Goal: Information Seeking & Learning: Learn about a topic

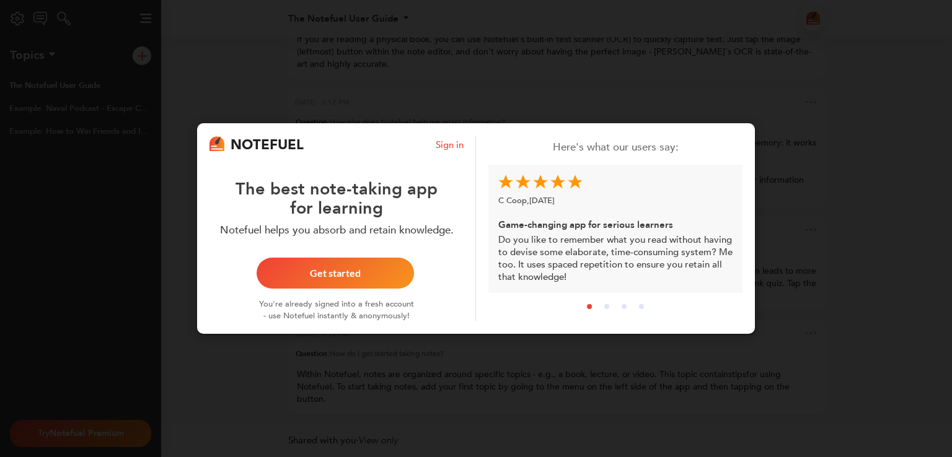
click at [322, 80] on div "NOTEFUEL Sign in The best note-taking app for learning Notefuel helps you absor…" at bounding box center [476, 228] width 952 height 457
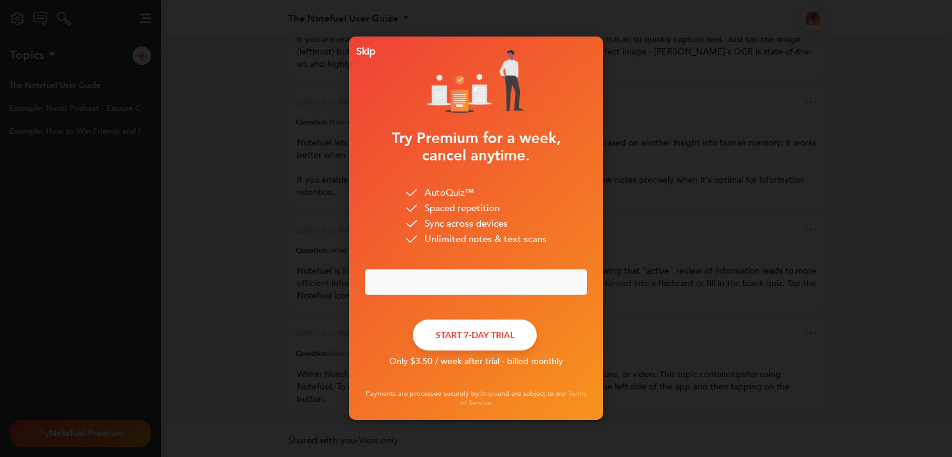
click at [368, 47] on div "Skip" at bounding box center [363, 51] width 24 height 9
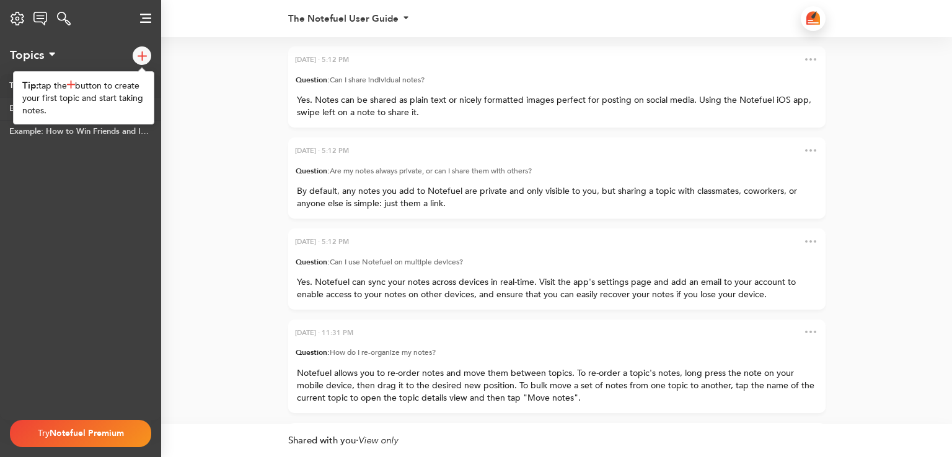
scroll to position [-875, 0]
click at [146, 63] on div at bounding box center [142, 55] width 19 height 19
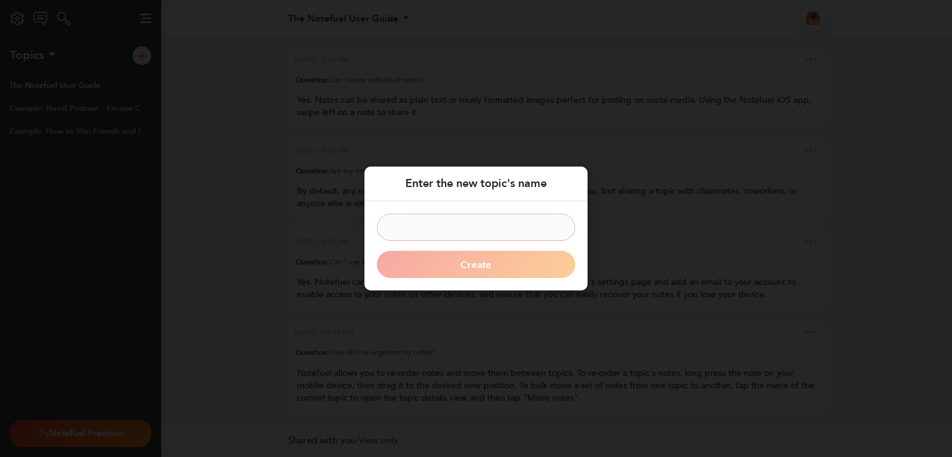
click at [384, 77] on div "Enter the new topic's name Create" at bounding box center [476, 228] width 952 height 457
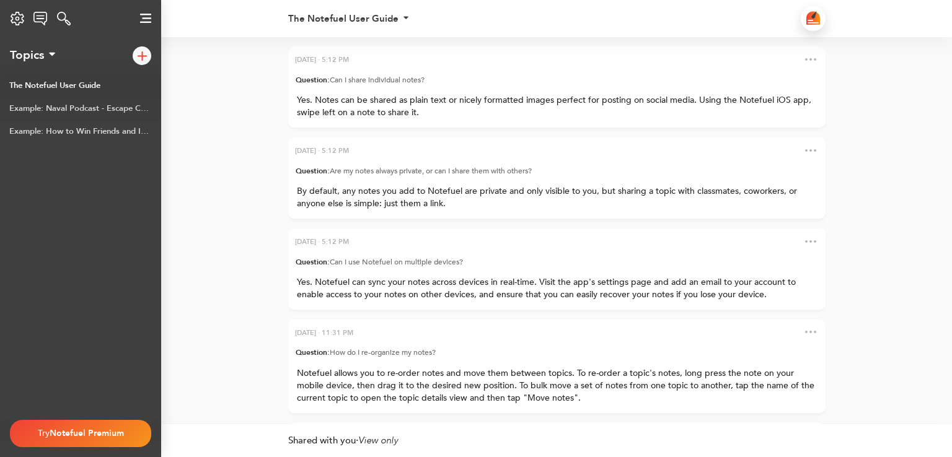
click at [36, 110] on link "Example: Naval Podcast - Escape Competition Through Authenticity" at bounding box center [80, 108] width 161 height 23
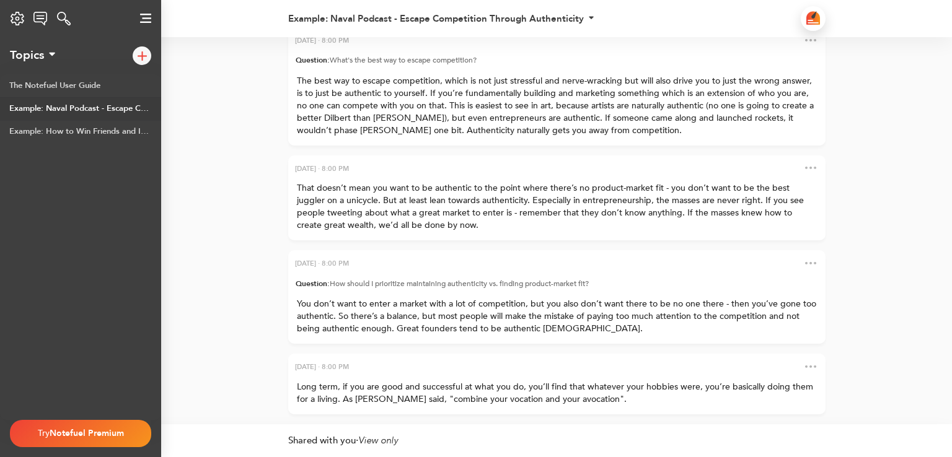
click at [565, 21] on div "Example: Naval Podcast - Escape Competition Through Authenticity" at bounding box center [436, 18] width 296 height 9
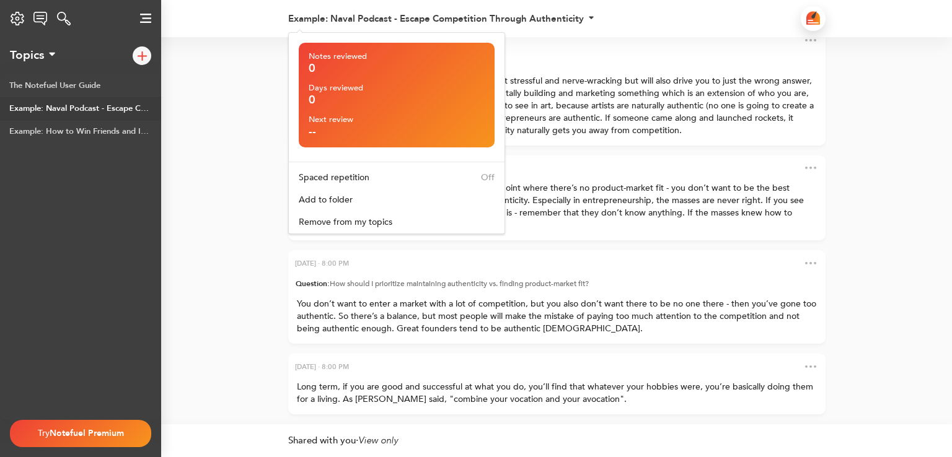
click at [565, 21] on div "Example: Naval Podcast - Escape Competition Through Authenticity" at bounding box center [436, 18] width 296 height 9
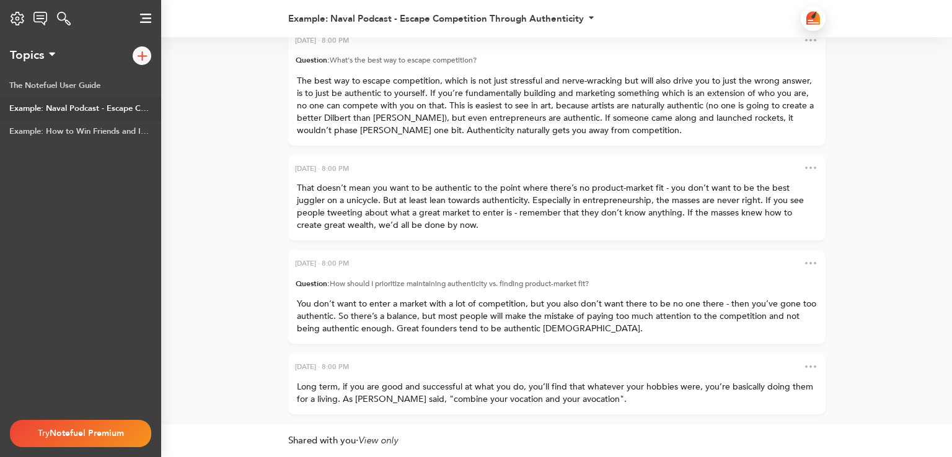
click at [580, 12] on div "Example: Naval Podcast - Escape Competition Through Authenticity Notes reviewed…" at bounding box center [538, 18] width 501 height 37
click at [560, 17] on div "Example: Naval Podcast - Escape Competition Through Authenticity" at bounding box center [436, 18] width 296 height 9
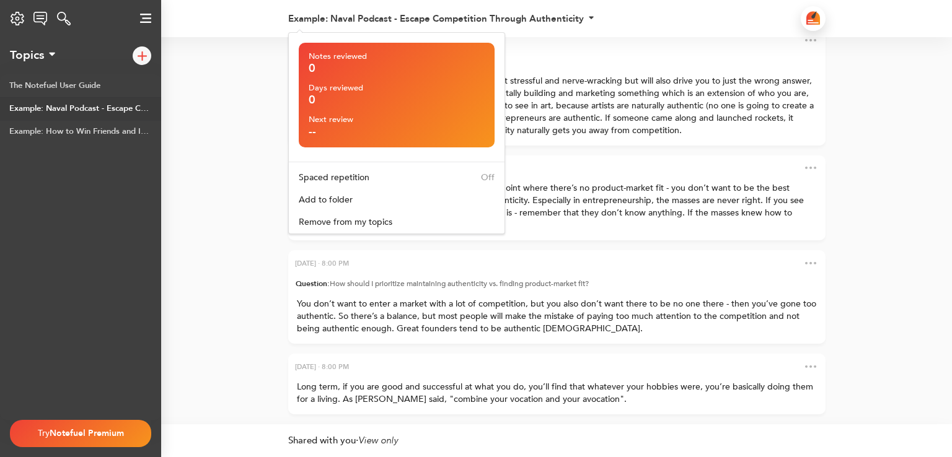
click at [560, 17] on div "Example: Naval Podcast - Escape Competition Through Authenticity" at bounding box center [436, 18] width 296 height 9
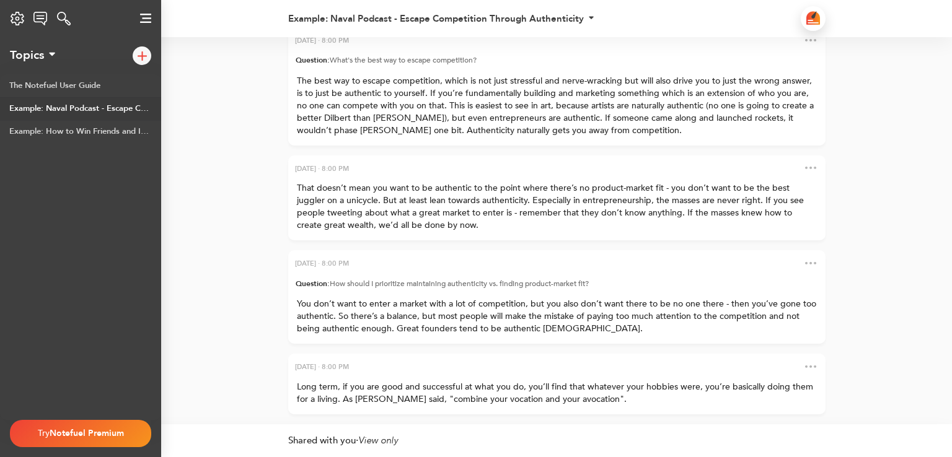
click at [813, 15] on img at bounding box center [813, 18] width 14 height 14
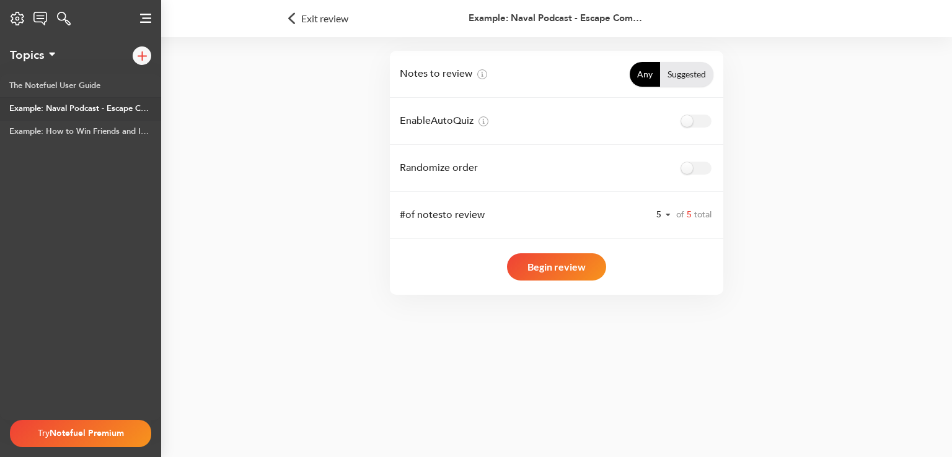
click at [761, 171] on div "Notes to review Any Suggested Enable AutoQuiz Randomize order # of notes to rev…" at bounding box center [556, 173] width 535 height 244
